Goal: Navigation & Orientation: Find specific page/section

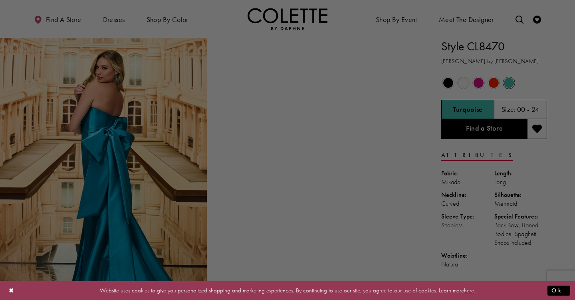
click at [448, 84] on div at bounding box center [290, 151] width 581 height 303
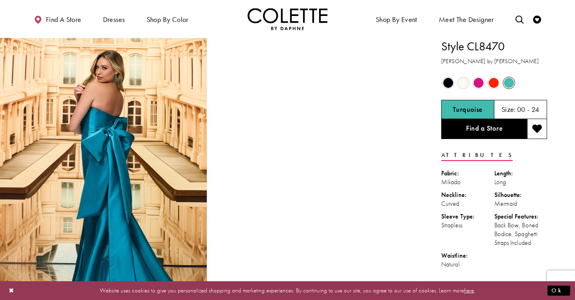
click at [448, 83] on span "Product color controls state depends on size chosen" at bounding box center [448, 83] width 10 height 10
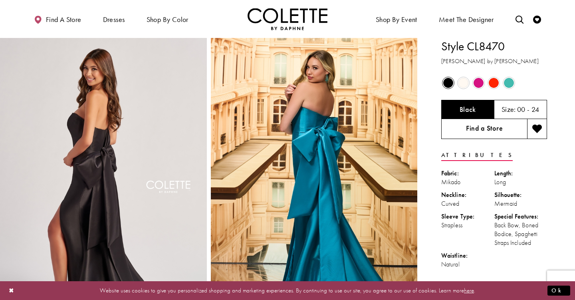
click at [476, 130] on link "Find a Store" at bounding box center [484, 129] width 86 height 20
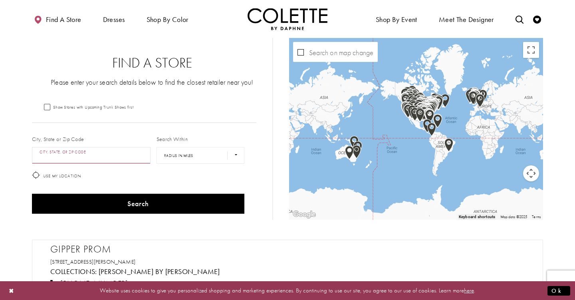
click at [85, 158] on input "City, State, or ZIP Code" at bounding box center [91, 155] width 119 height 17
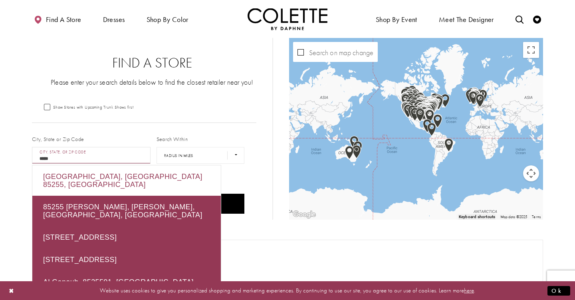
click at [118, 180] on div "Scottsdale, AZ 85255, USA" at bounding box center [126, 180] width 189 height 30
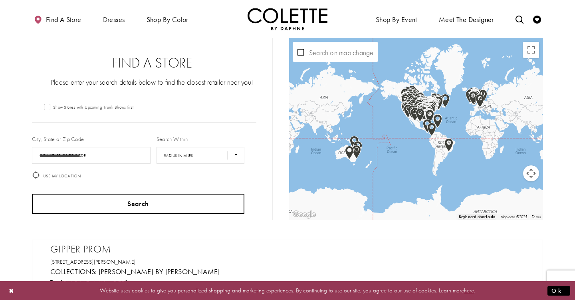
click at [120, 202] on button "Search" at bounding box center [138, 204] width 212 height 20
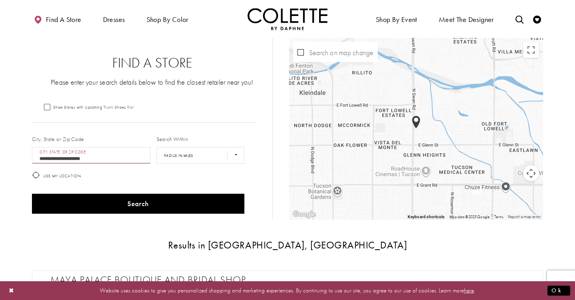
click at [110, 163] on input "**********" at bounding box center [91, 155] width 119 height 17
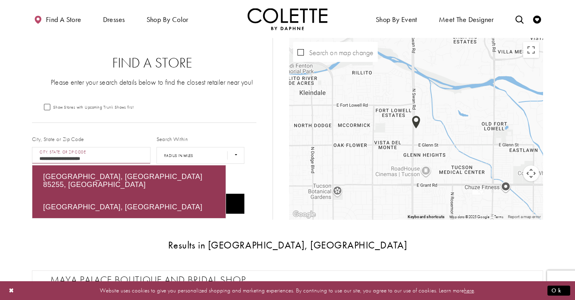
click at [121, 161] on input "**********" at bounding box center [91, 155] width 119 height 17
type input "*"
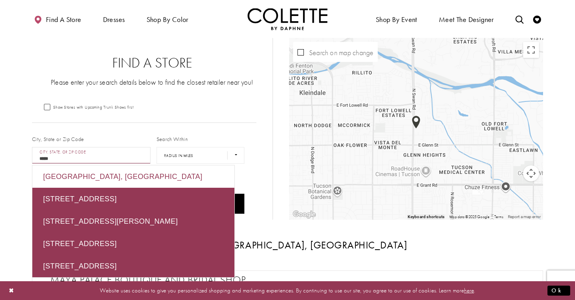
click at [109, 175] on div "Pensacola, FL 32507, USA" at bounding box center [133, 176] width 202 height 22
type input "**********"
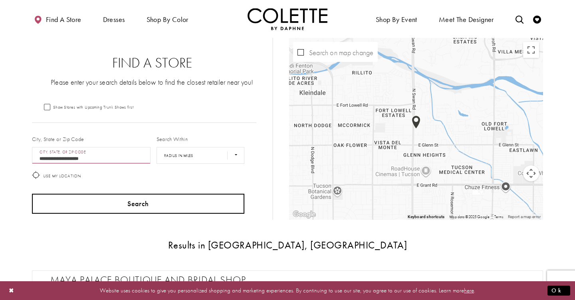
click at [116, 208] on button "Search" at bounding box center [138, 204] width 212 height 20
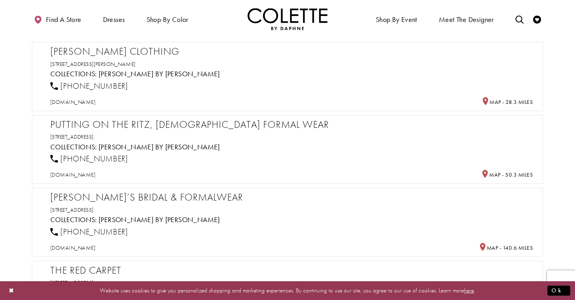
scroll to position [375, 0]
click at [95, 175] on span "puttingontheritzonline.com" at bounding box center [72, 174] width 45 height 7
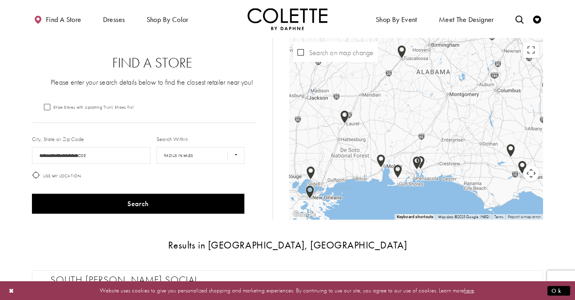
scroll to position [0, 0]
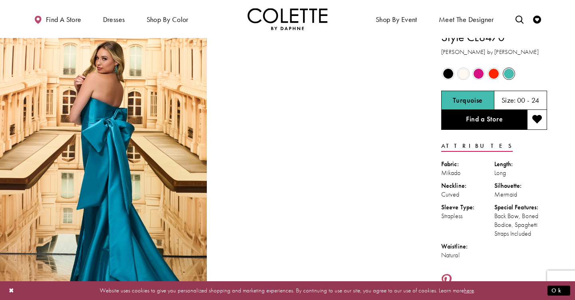
scroll to position [12, 0]
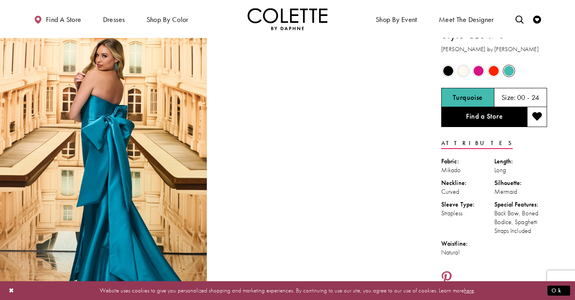
click at [449, 72] on span "Product color controls state depends on size chosen" at bounding box center [448, 71] width 10 height 10
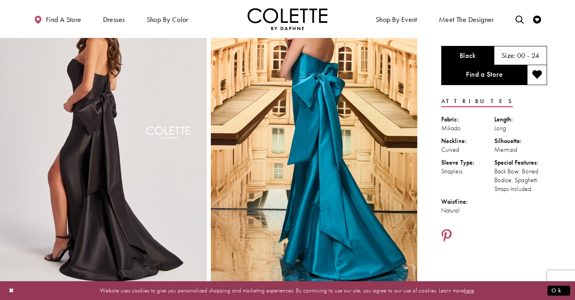
scroll to position [62, 0]
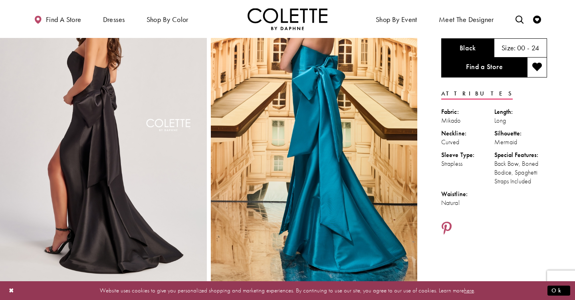
click at [96, 153] on img "Full size Style CL8470 Colette by Daphne #4 Black backface vertical picture" at bounding box center [103, 131] width 207 height 310
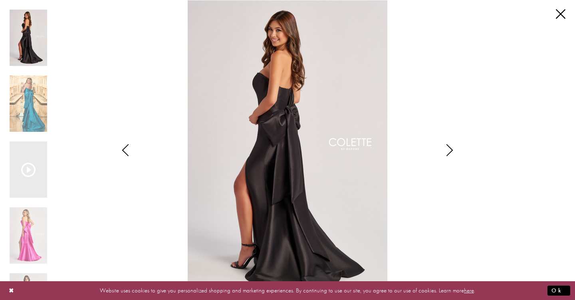
click at [447, 149] on icon "Style CL8470 Colette by Daphne Views dialog" at bounding box center [450, 150] width 20 height 12
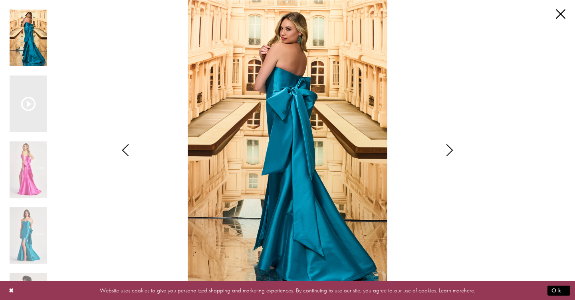
click at [448, 150] on icon "Style CL8470 Colette by Daphne Views dialog" at bounding box center [450, 150] width 20 height 12
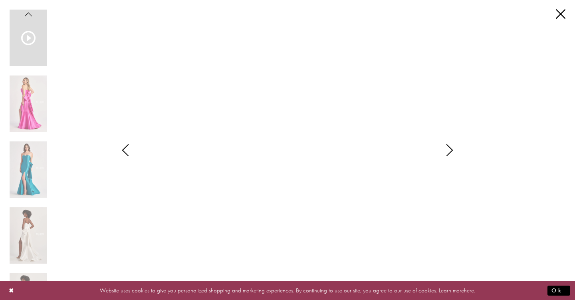
click at [450, 149] on icon "Style CL8470 Colette by Daphne Views dialog" at bounding box center [450, 150] width 20 height 12
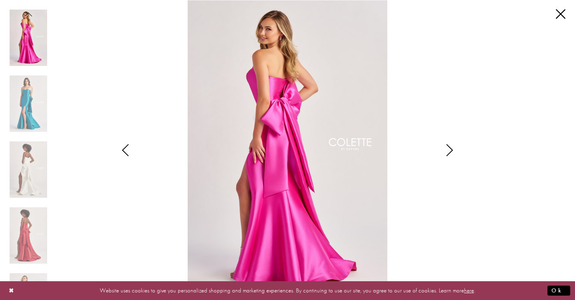
click at [449, 150] on icon "Style CL8470 Colette by Daphne Views dialog" at bounding box center [450, 150] width 20 height 12
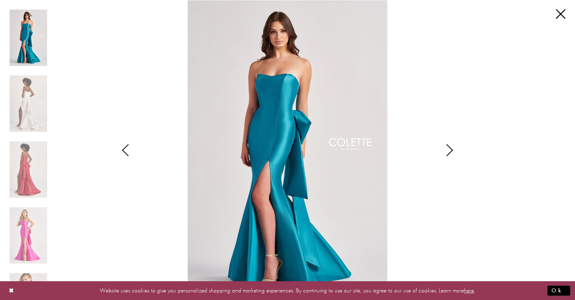
click at [449, 150] on icon "Style CL8470 Colette by Daphne Views dialog" at bounding box center [450, 150] width 20 height 12
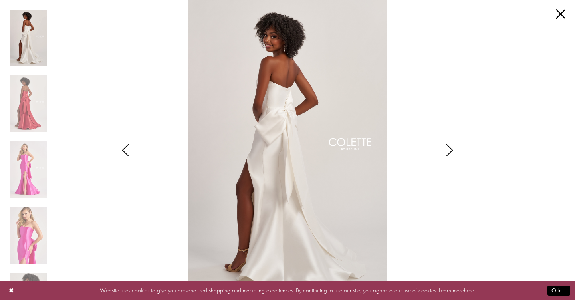
click at [449, 150] on icon "Style CL8470 Colette by Daphne Views dialog" at bounding box center [450, 150] width 20 height 12
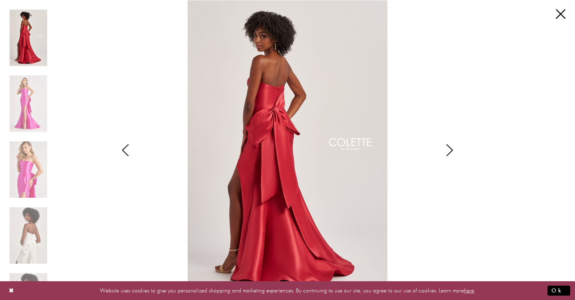
click at [449, 151] on icon "Style CL8470 Colette by Daphne Views dialog" at bounding box center [450, 150] width 20 height 12
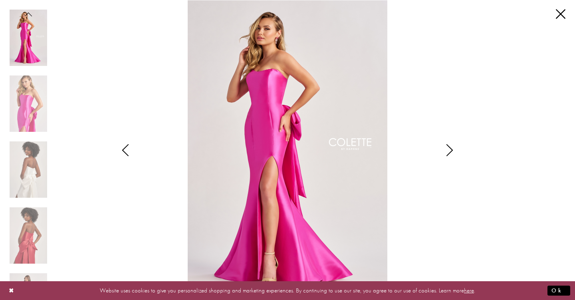
click at [449, 151] on icon "Style CL8470 Colette by Daphne Views dialog" at bounding box center [450, 150] width 20 height 12
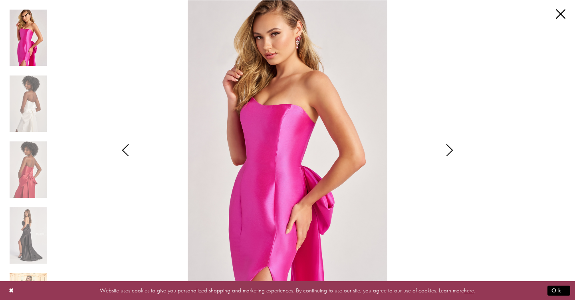
click at [450, 151] on icon "Style CL8470 Colette by Daphne Views dialog" at bounding box center [450, 150] width 20 height 12
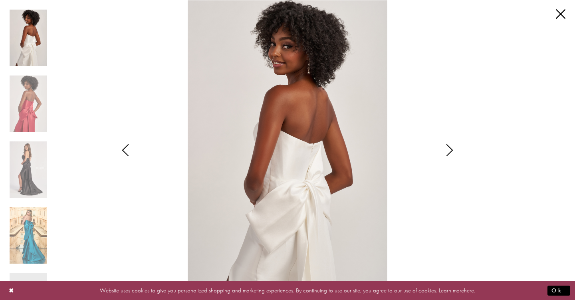
click at [450, 151] on icon "Style CL8470 Colette by Daphne Views dialog" at bounding box center [450, 150] width 20 height 12
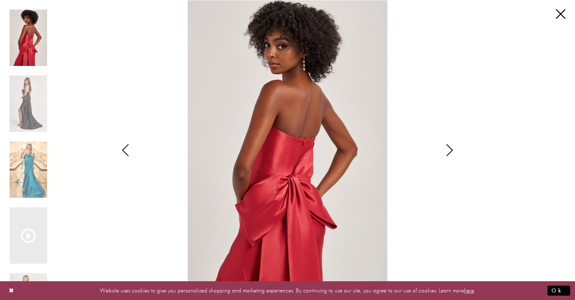
click at [450, 152] on icon "Style CL8470 Colette by Daphne Views dialog" at bounding box center [450, 150] width 20 height 12
